Goal: Transaction & Acquisition: Purchase product/service

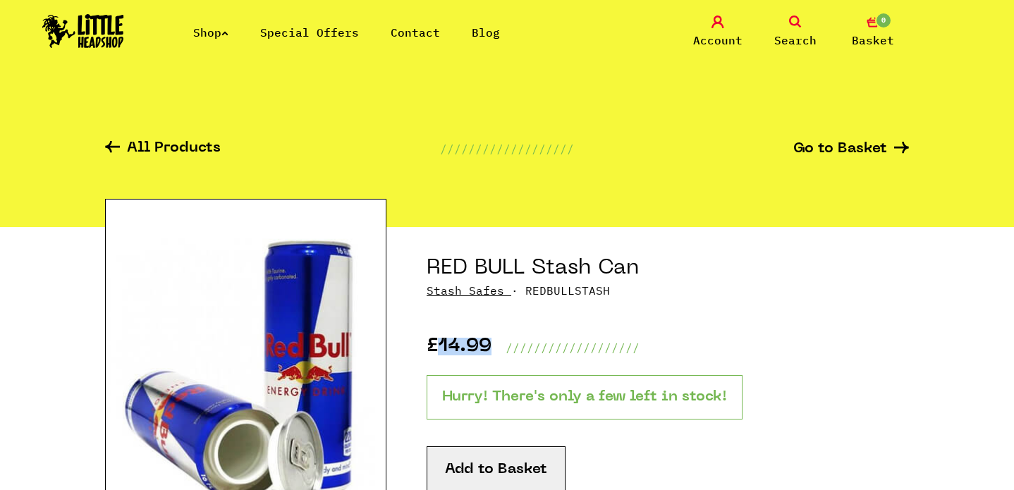
drag, startPoint x: 496, startPoint y: 344, endPoint x: 442, endPoint y: 344, distance: 54.3
click at [442, 344] on div "£14.99 ///////////////////" at bounding box center [668, 327] width 482 height 57
copy p "14.99"
click at [796, 34] on span "Search" at bounding box center [795, 40] width 42 height 17
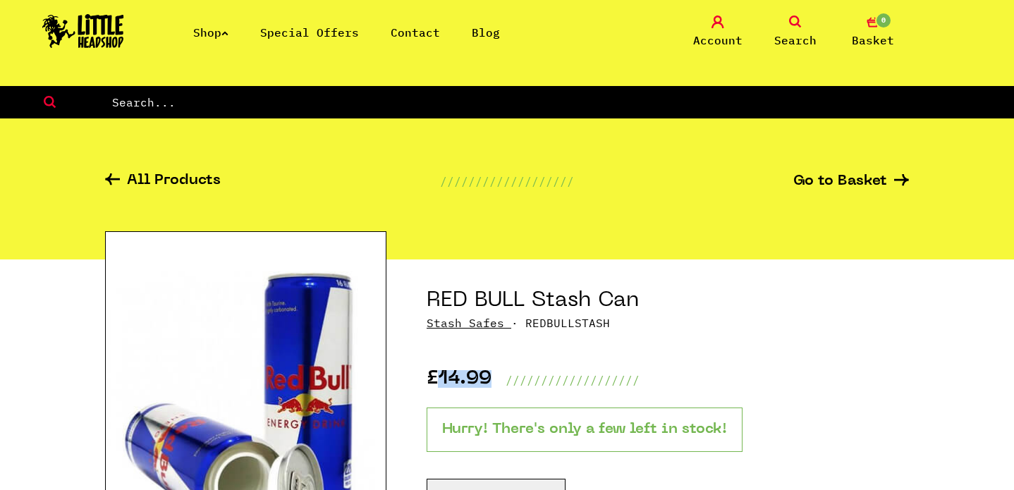
click at [445, 116] on form at bounding box center [507, 102] width 1014 height 32
click at [372, 105] on input "text" at bounding box center [563, 102] width 904 height 18
paste input "Stash Can - Rockstar"
type input "Stash Can - RockstarStash Can - Rockstar"
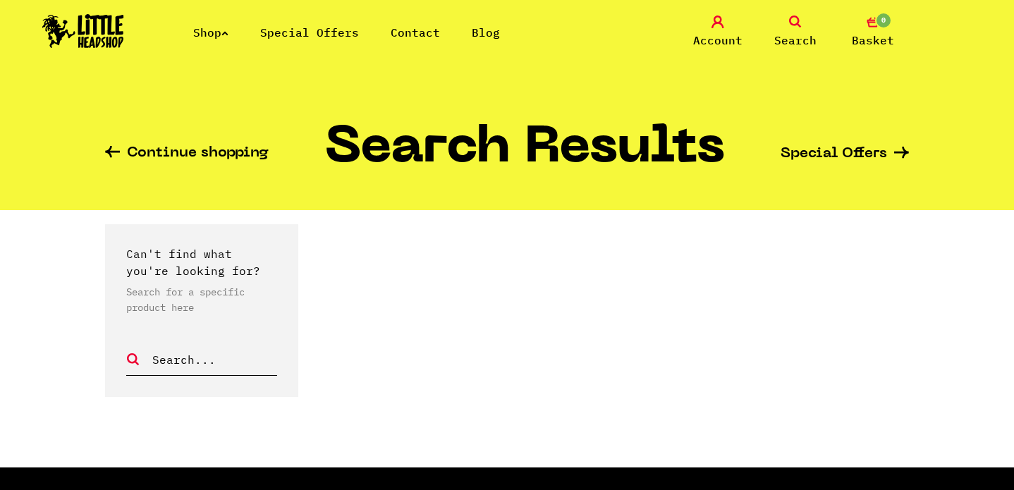
click at [786, 43] on span "Search" at bounding box center [795, 40] width 42 height 17
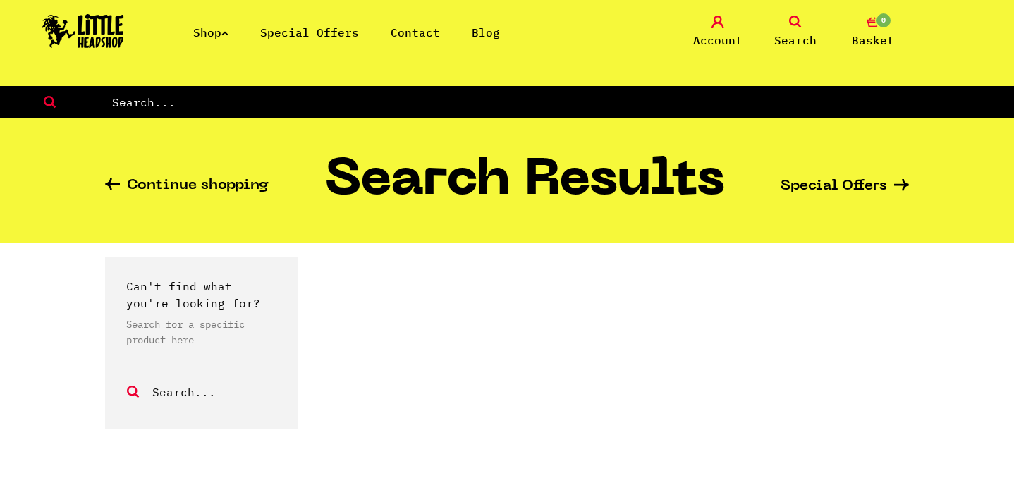
click at [302, 119] on div "Continue shopping Search Results Special Offers" at bounding box center [507, 181] width 804 height 124
click at [288, 117] on form at bounding box center [507, 102] width 1014 height 32
click at [238, 89] on form at bounding box center [507, 102] width 1014 height 32
click at [228, 94] on input "text" at bounding box center [563, 102] width 904 height 18
paste input "Stash Can - Rockstar"
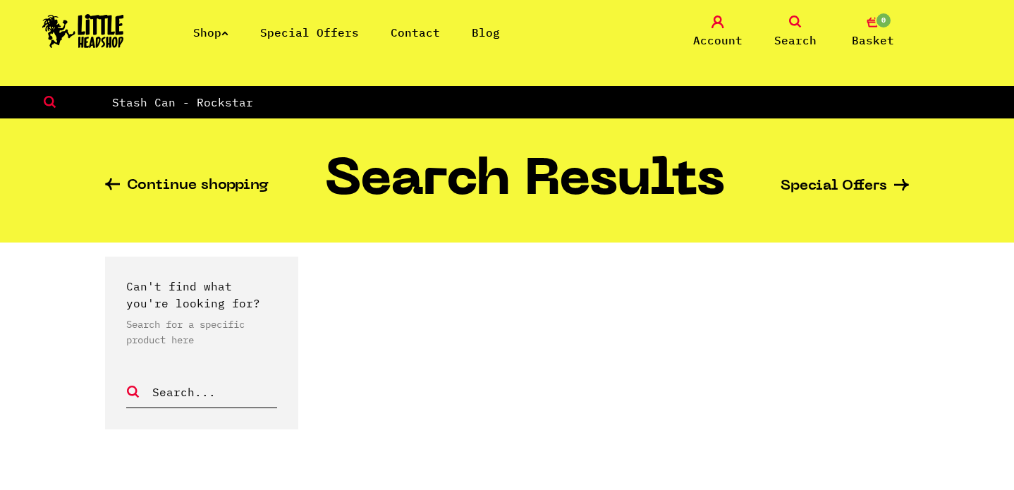
type input "Stash Can - Rockstar"
